Goal: Transaction & Acquisition: Purchase product/service

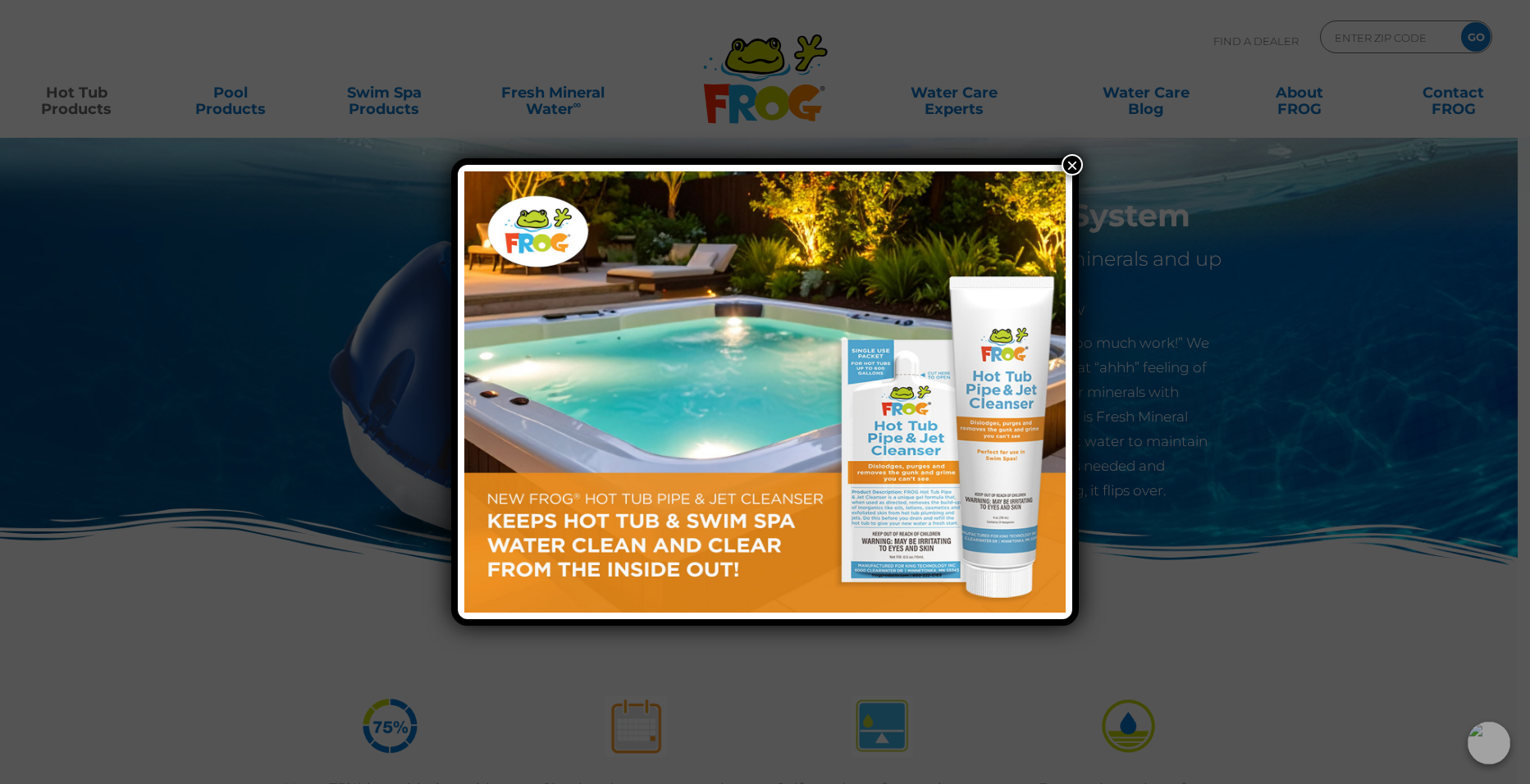
click at [1067, 164] on button "×" at bounding box center [1072, 165] width 22 height 22
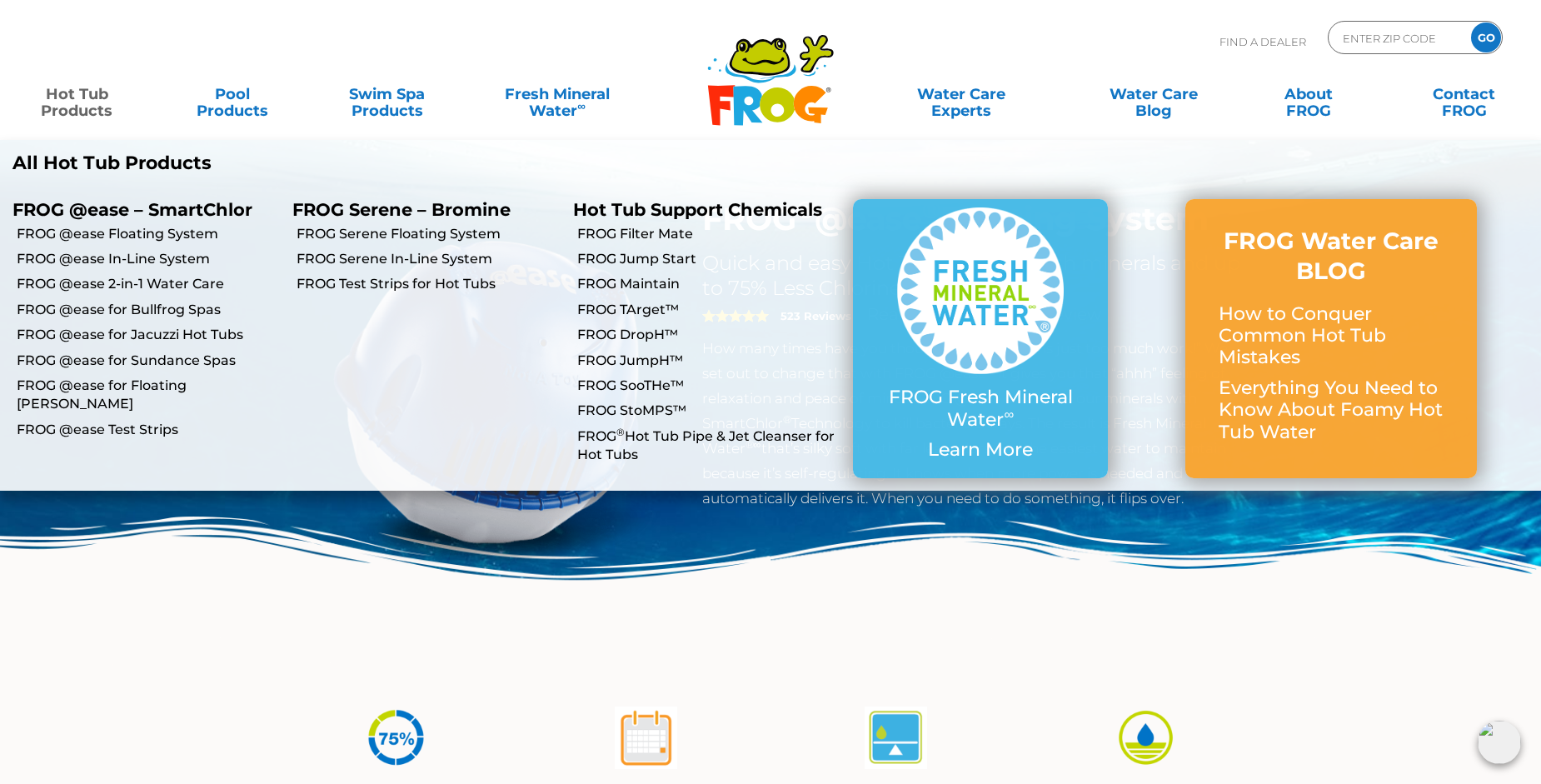
click at [97, 100] on link "Hot Tub Products" at bounding box center [77, 94] width 120 height 33
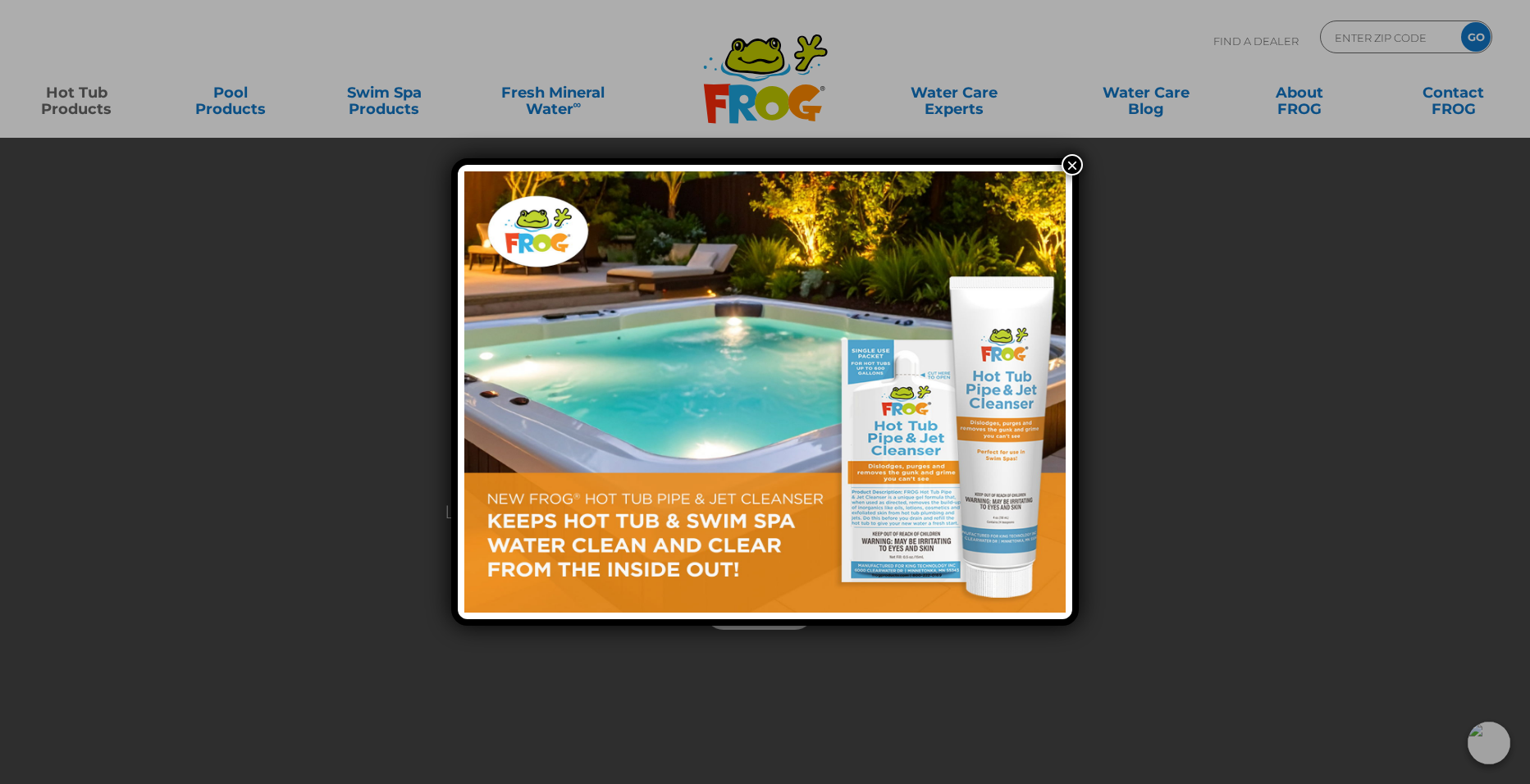
click at [1069, 159] on button "×" at bounding box center [1072, 165] width 22 height 22
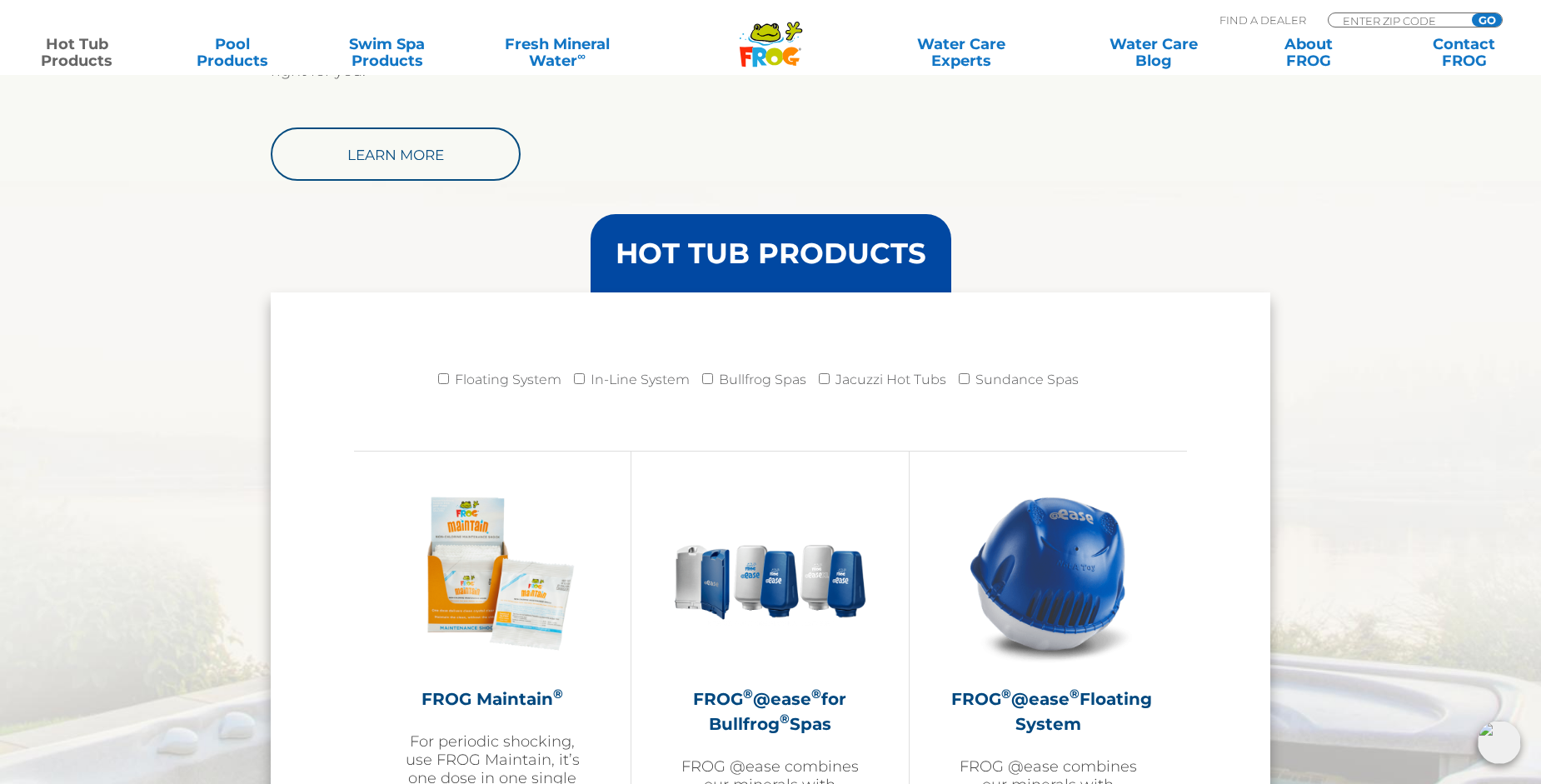
scroll to position [1832, 0]
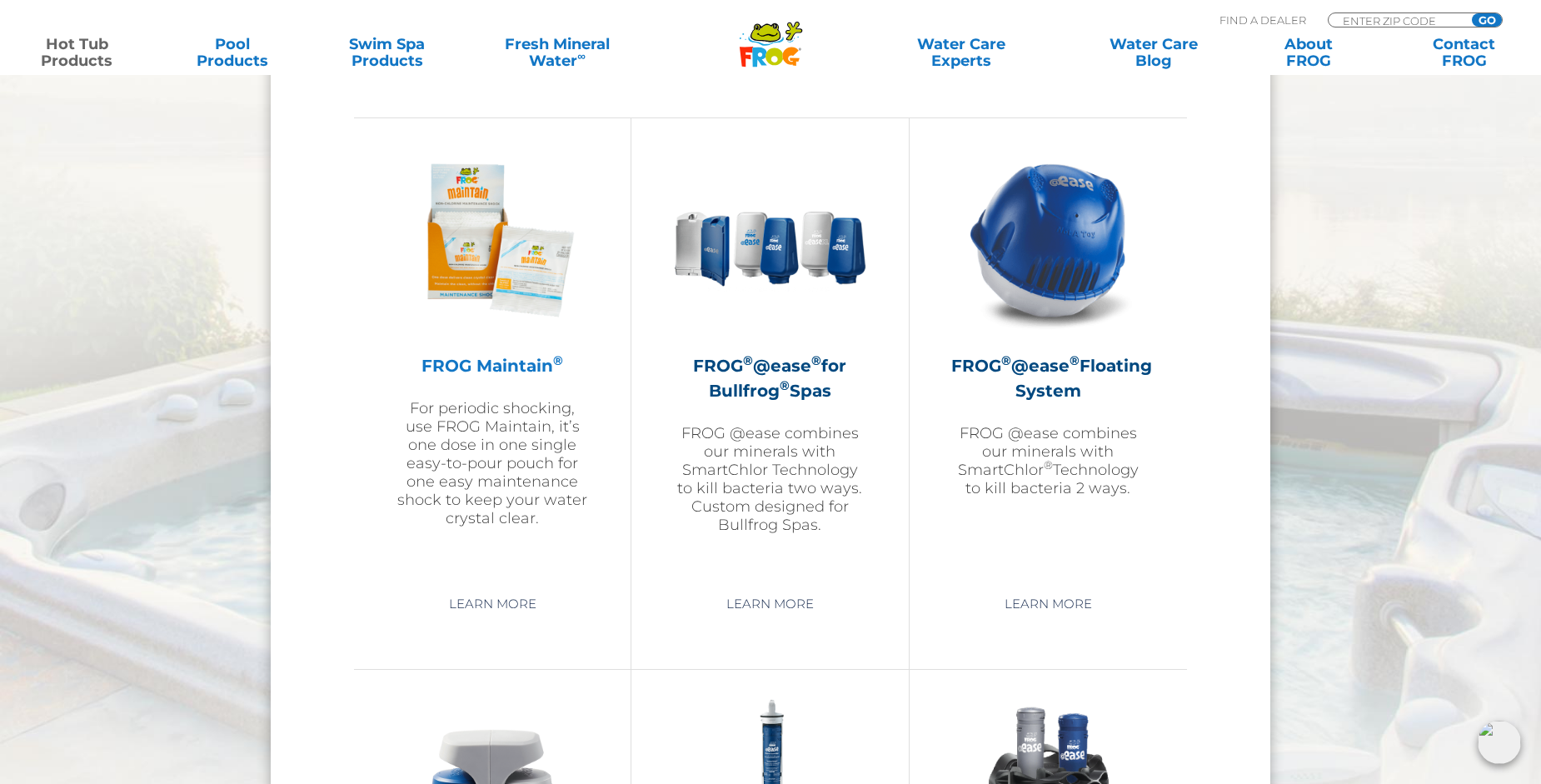
click at [506, 429] on p "For periodic shocking, use FROG Maintain, it’s one dose in one single easy-to-p…" at bounding box center [493, 463] width 193 height 128
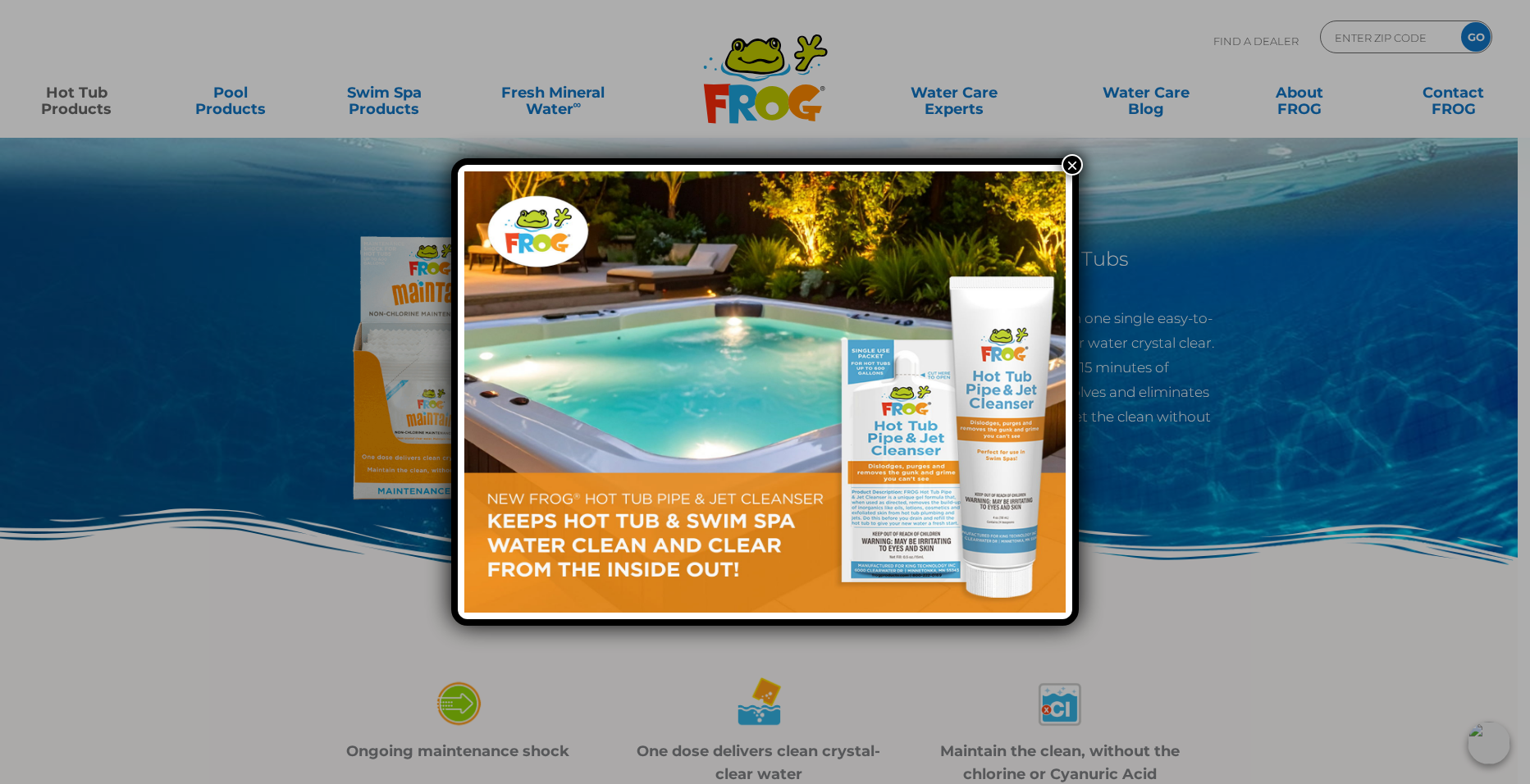
click at [1080, 164] on button "×" at bounding box center [1072, 165] width 22 height 22
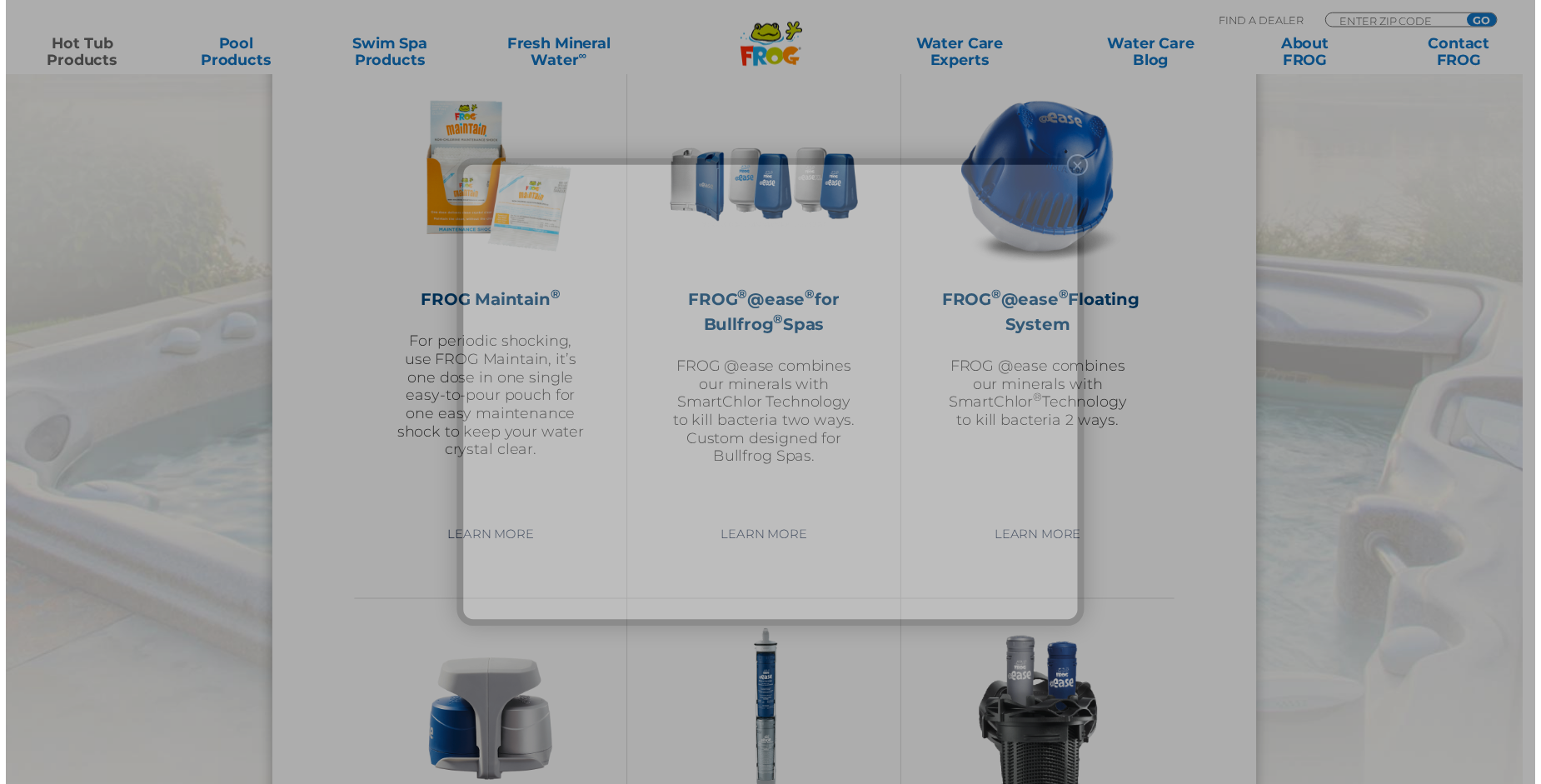
scroll to position [1832, 0]
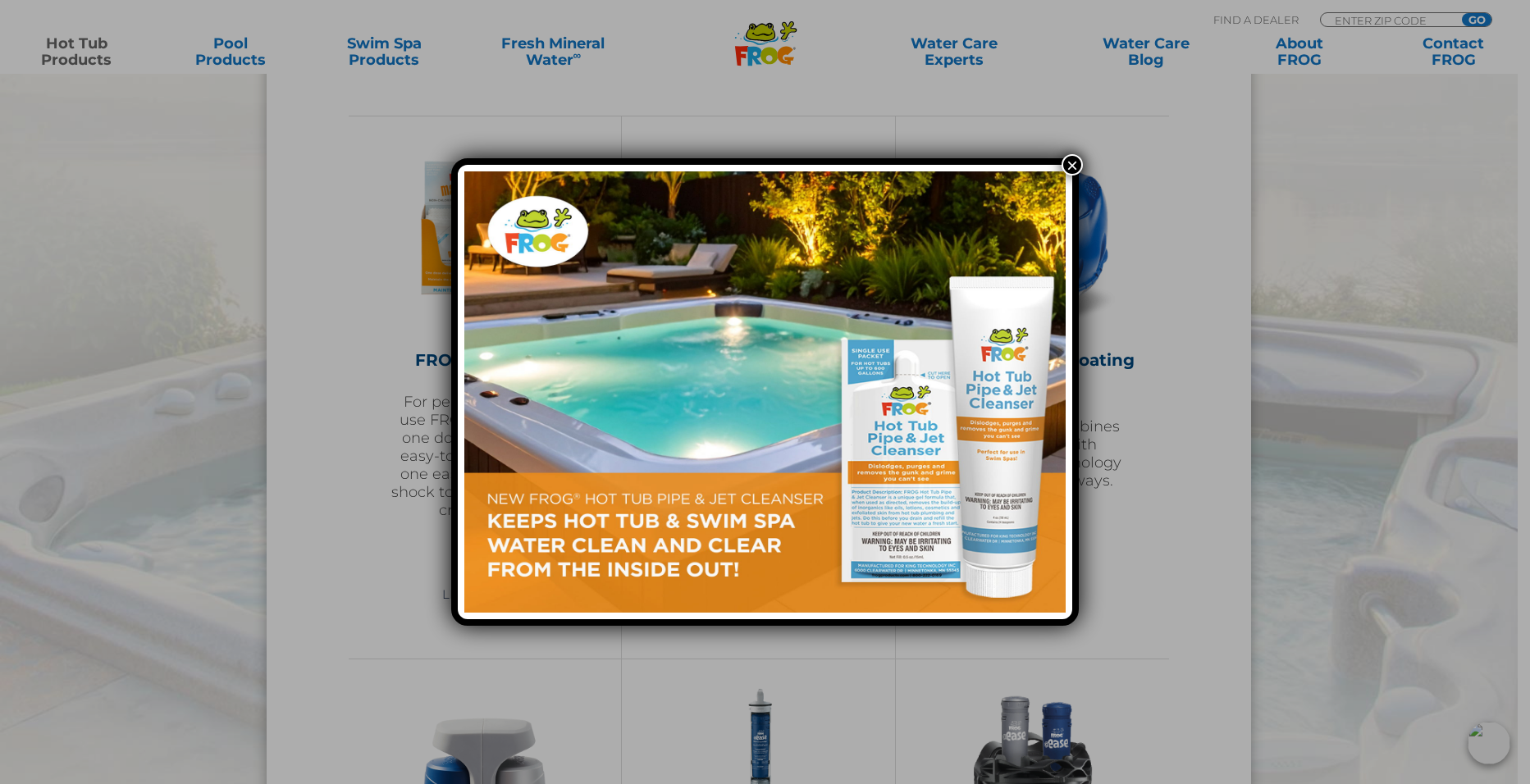
click at [1071, 164] on button "×" at bounding box center [1072, 165] width 22 height 22
